Goal: Communication & Community: Share content

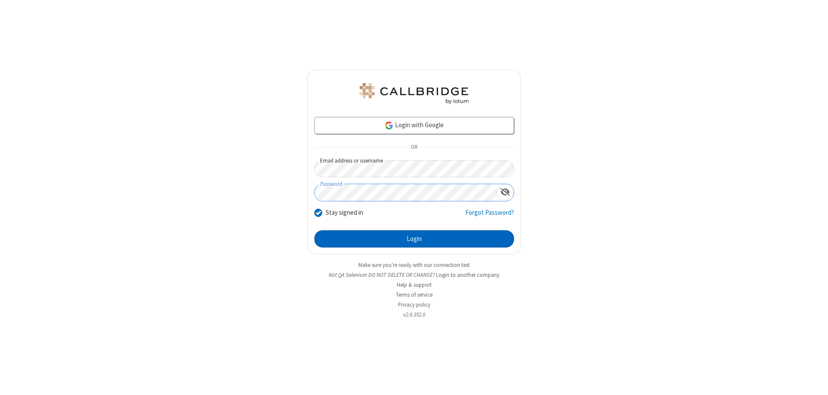
click at [414, 239] on button "Login" at bounding box center [414, 238] width 200 height 17
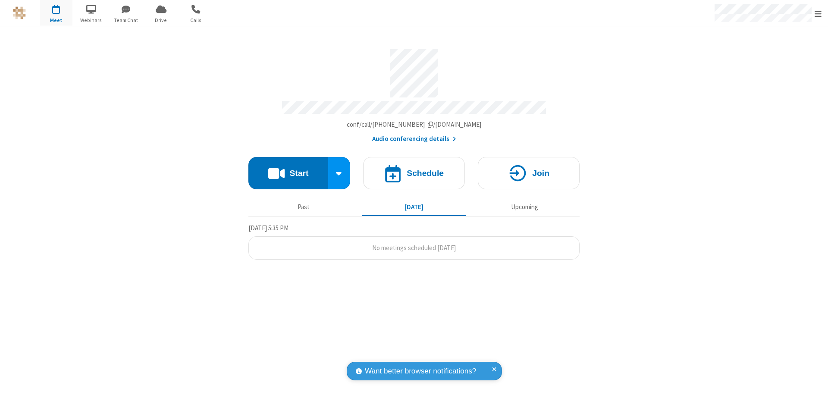
click at [288, 169] on button "Start" at bounding box center [288, 173] width 80 height 32
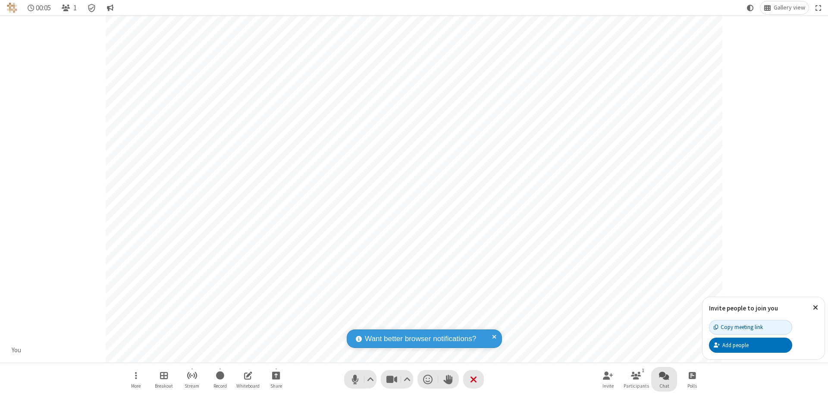
click at [664, 375] on span "Open chat" at bounding box center [664, 375] width 10 height 11
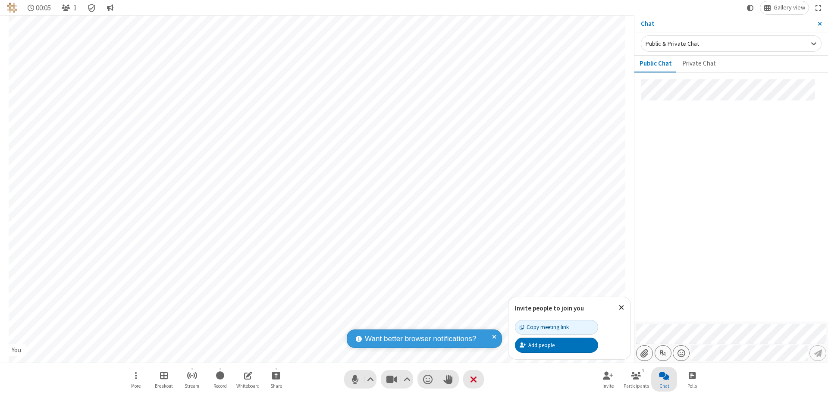
type input "C:\fakepath\doc_test.docx"
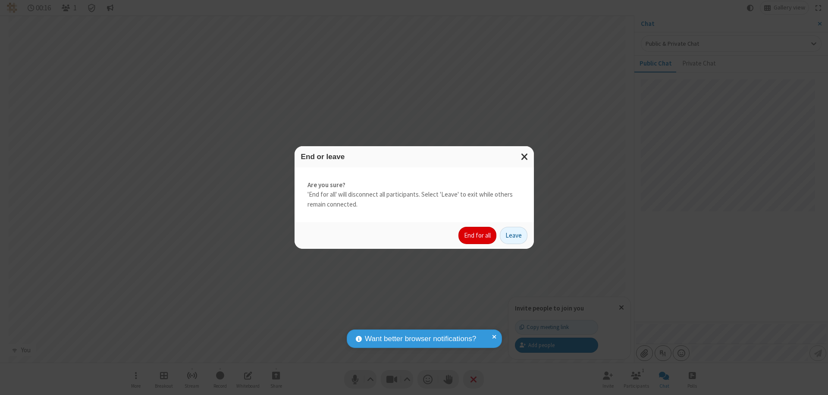
click at [478, 236] on button "End for all" at bounding box center [478, 235] width 38 height 17
